Goal: Use online tool/utility: Utilize a website feature to perform a specific function

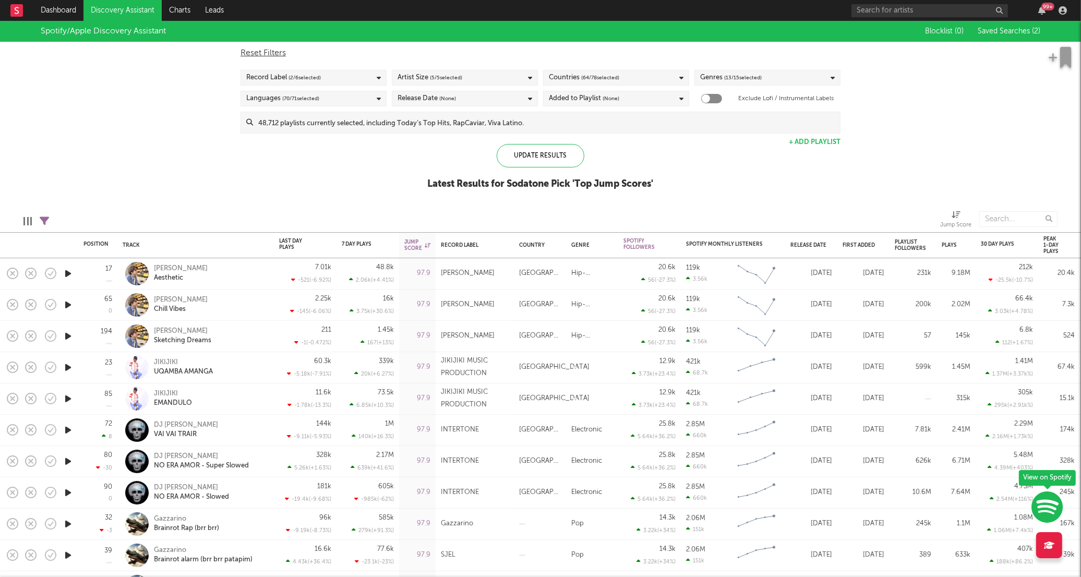
click at [123, 10] on link "Discovery Assistant" at bounding box center [122, 10] width 78 height 21
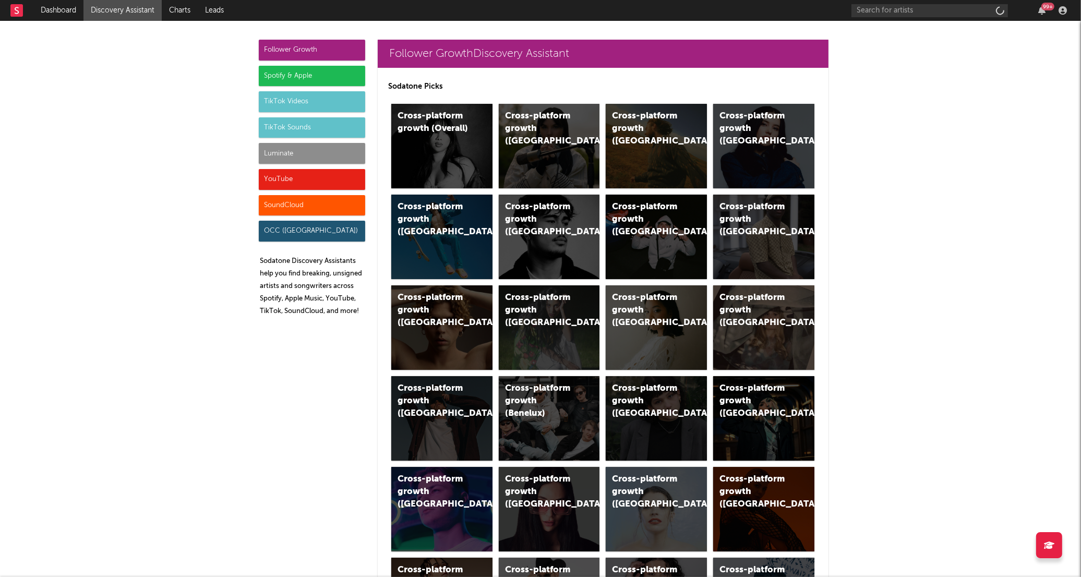
click at [315, 49] on div "Follower Growth" at bounding box center [312, 50] width 106 height 21
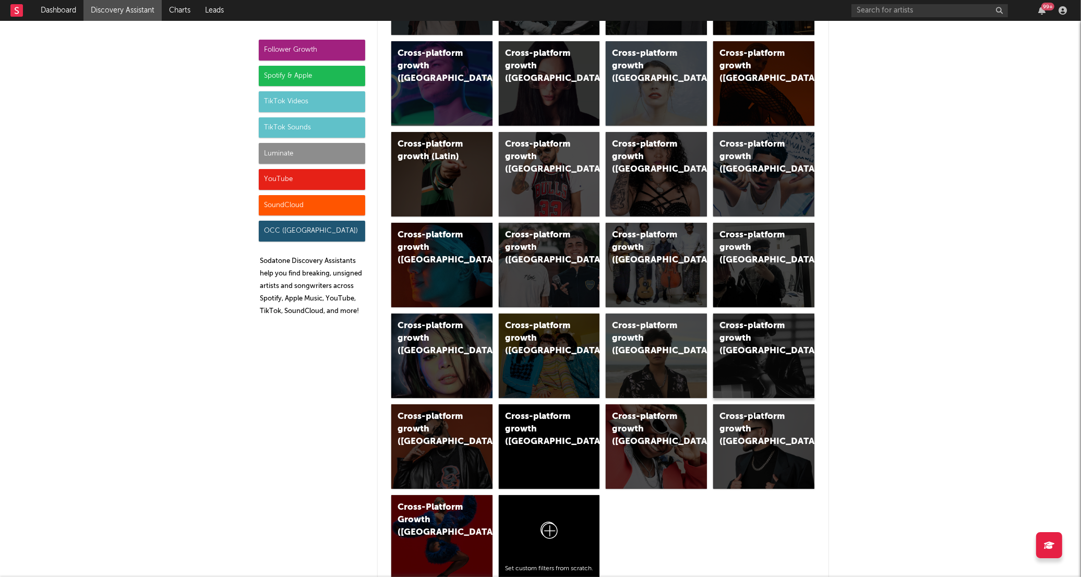
scroll to position [405, 0]
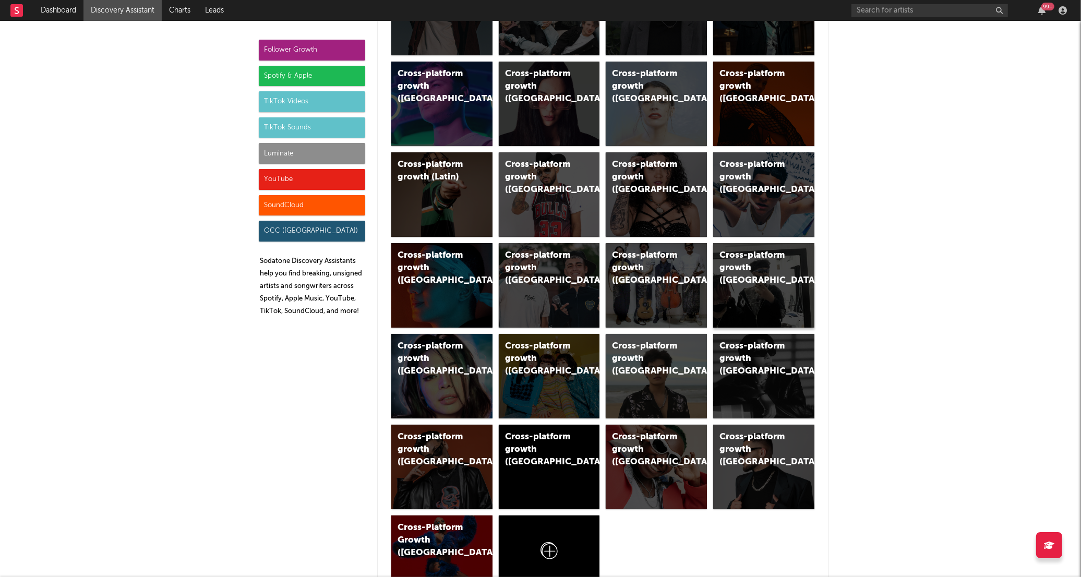
click at [770, 296] on div "Cross-platform growth ([GEOGRAPHIC_DATA])" at bounding box center [763, 285] width 101 height 85
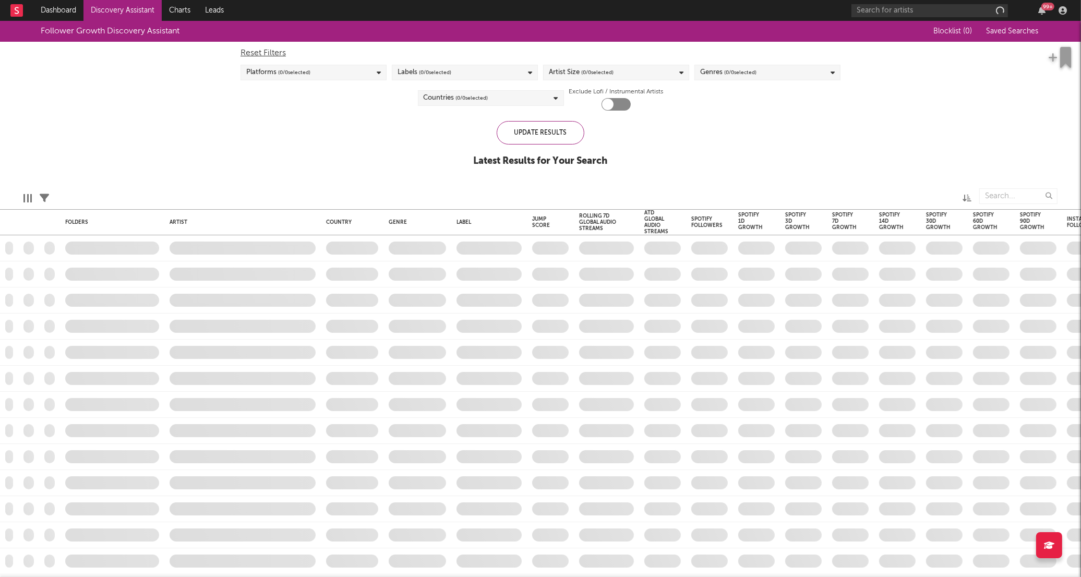
checkbox input "true"
click at [619, 76] on div "Artist Size ( 0 / 0 selected)" at bounding box center [616, 73] width 146 height 16
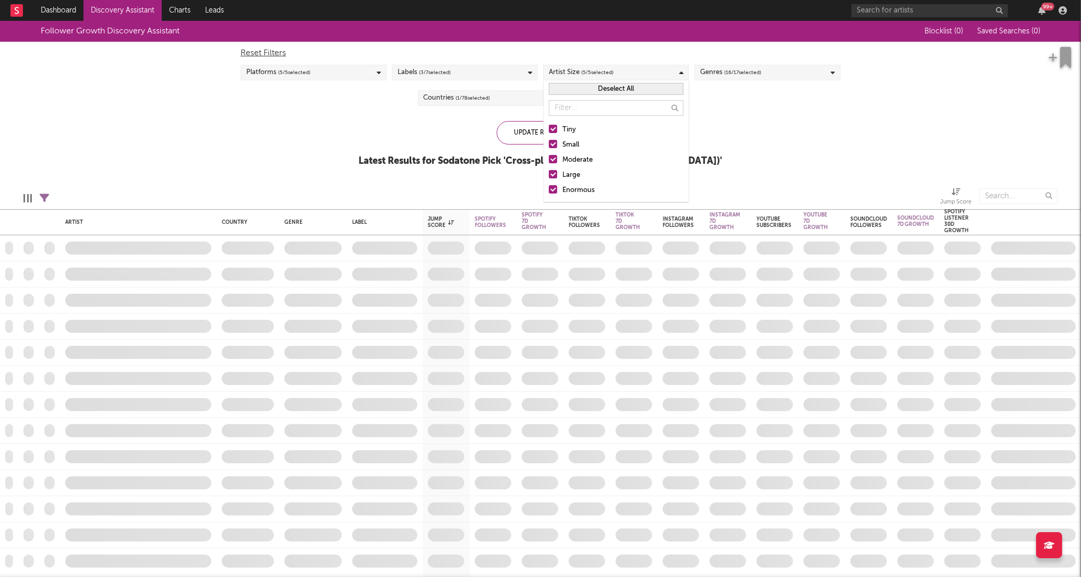
click at [554, 129] on div at bounding box center [553, 129] width 8 height 8
click at [549, 129] on input "Tiny" at bounding box center [549, 130] width 0 height 13
click at [551, 141] on div at bounding box center [553, 144] width 8 height 8
click at [549, 141] on input "Small" at bounding box center [549, 145] width 0 height 13
click at [551, 157] on div at bounding box center [553, 159] width 8 height 8
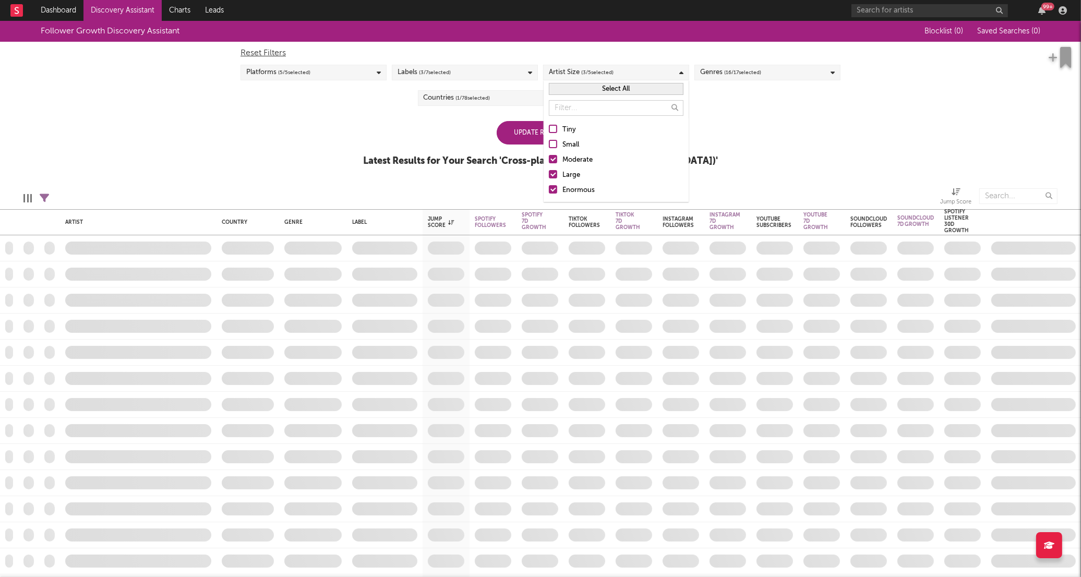
click at [549, 157] on input "Moderate" at bounding box center [549, 160] width 0 height 13
click at [598, 90] on button "Select All" at bounding box center [616, 89] width 135 height 12
click at [558, 129] on label "Tiny" at bounding box center [616, 130] width 135 height 13
click at [549, 129] on input "Tiny" at bounding box center [549, 130] width 0 height 13
click at [551, 144] on div at bounding box center [553, 144] width 8 height 8
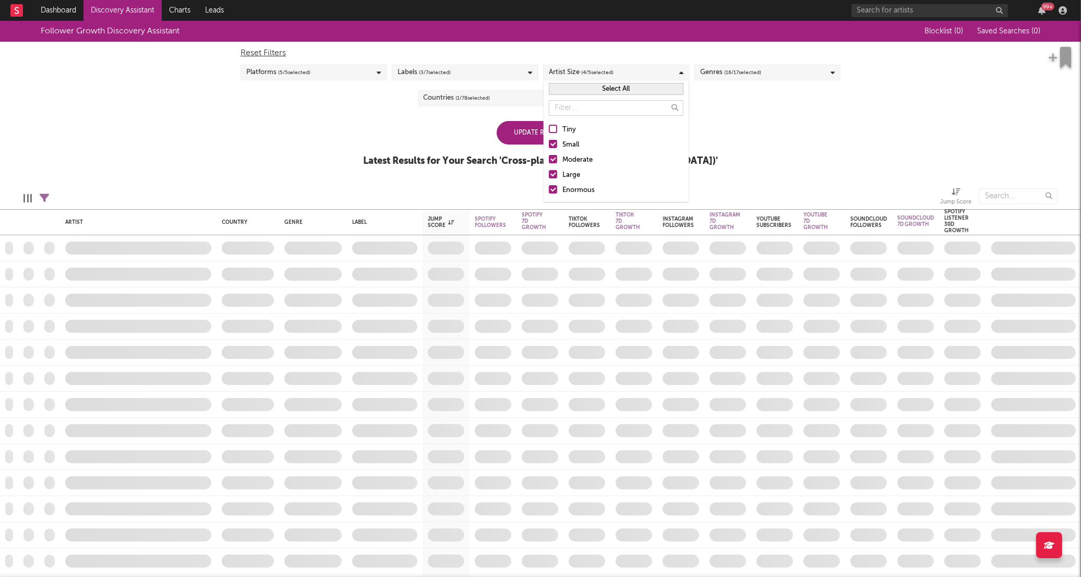
click at [549, 144] on input "Small" at bounding box center [549, 145] width 0 height 13
click at [555, 159] on div at bounding box center [553, 159] width 8 height 8
click at [549, 159] on input "Moderate" at bounding box center [549, 160] width 0 height 13
click at [784, 139] on div "Follower Growth Discovery Assistant Blocklist ( 0 ) Saved Searches ( 0 ) Reset …" at bounding box center [540, 99] width 1081 height 157
click at [626, 75] on div "Artist Size ( 2 / 5 selected)" at bounding box center [616, 73] width 146 height 16
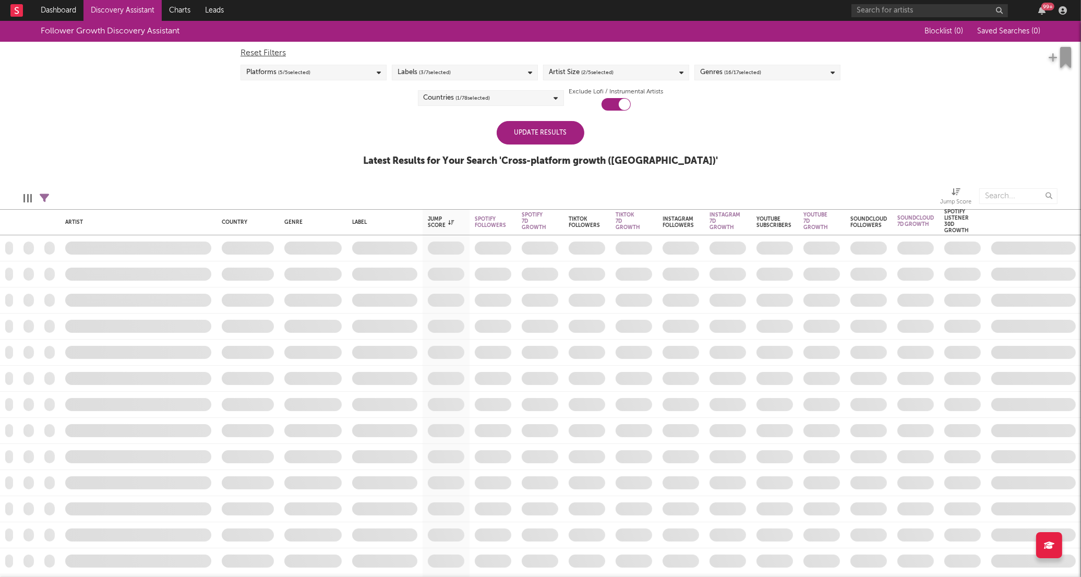
click at [783, 178] on div "Edit Columns Filters ( 11 filters active) Jump Score" at bounding box center [540, 193] width 1081 height 31
click at [644, 73] on div "Artist Size ( 2 / 5 selected)" at bounding box center [616, 73] width 146 height 16
